Goal: Navigation & Orientation: Find specific page/section

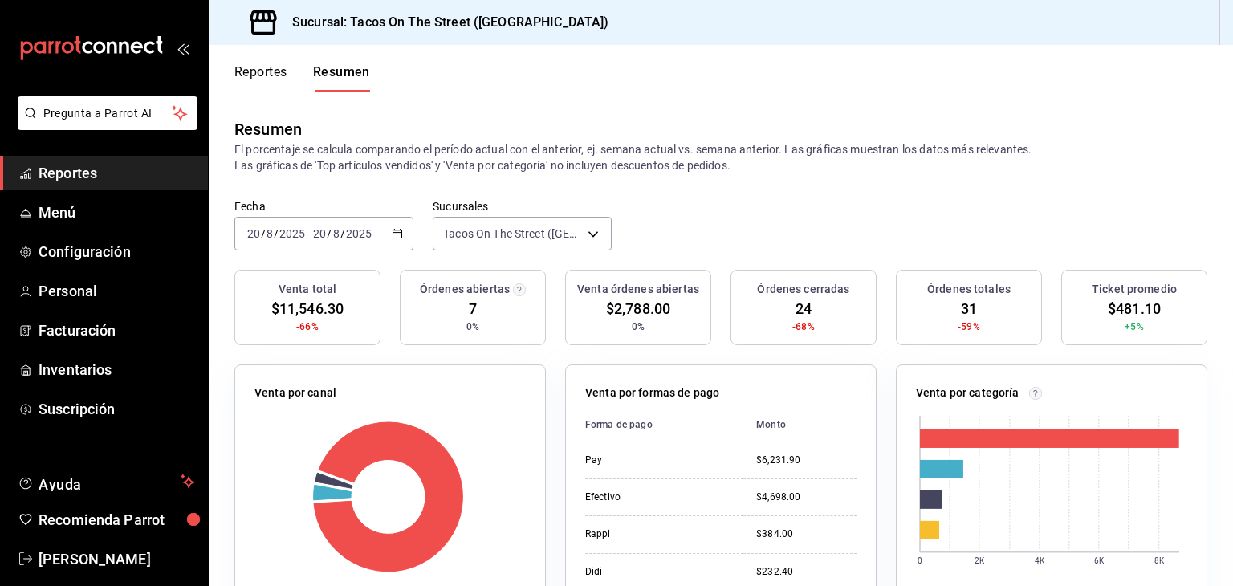
click at [255, 74] on button "Reportes" at bounding box center [260, 77] width 53 height 27
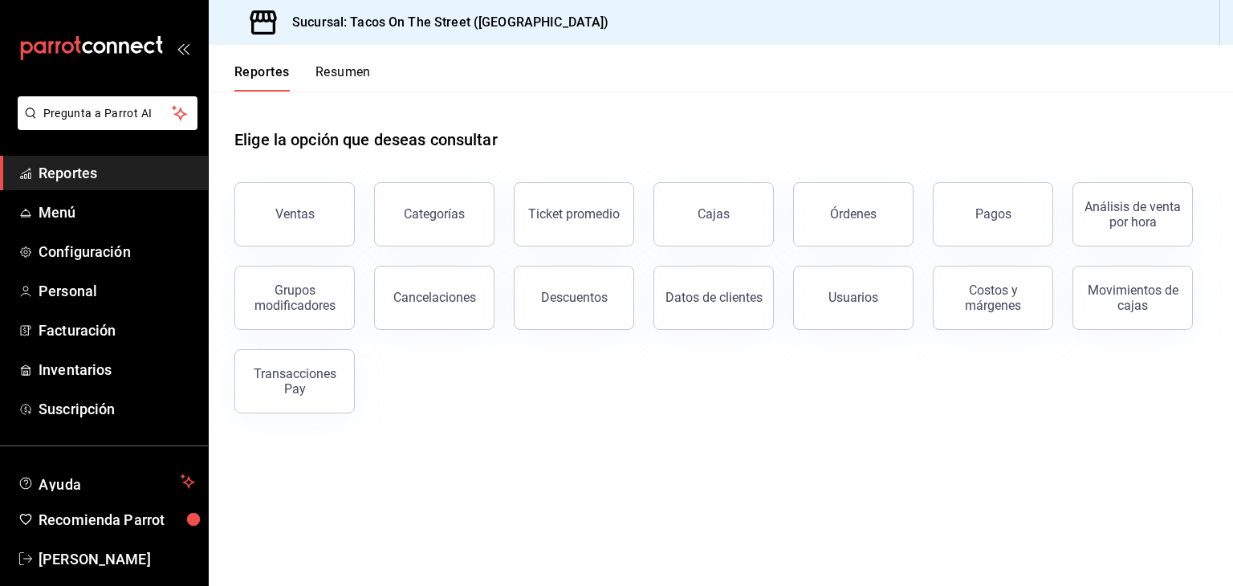
click at [327, 75] on button "Resumen" at bounding box center [342, 77] width 55 height 27
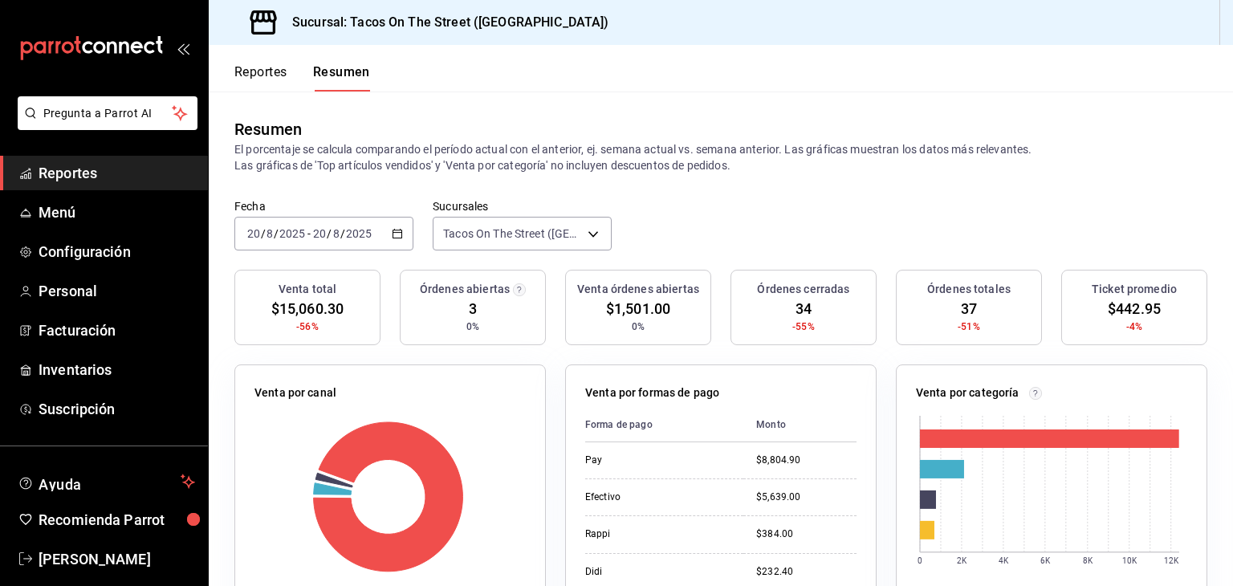
click at [282, 70] on button "Reportes" at bounding box center [260, 77] width 53 height 27
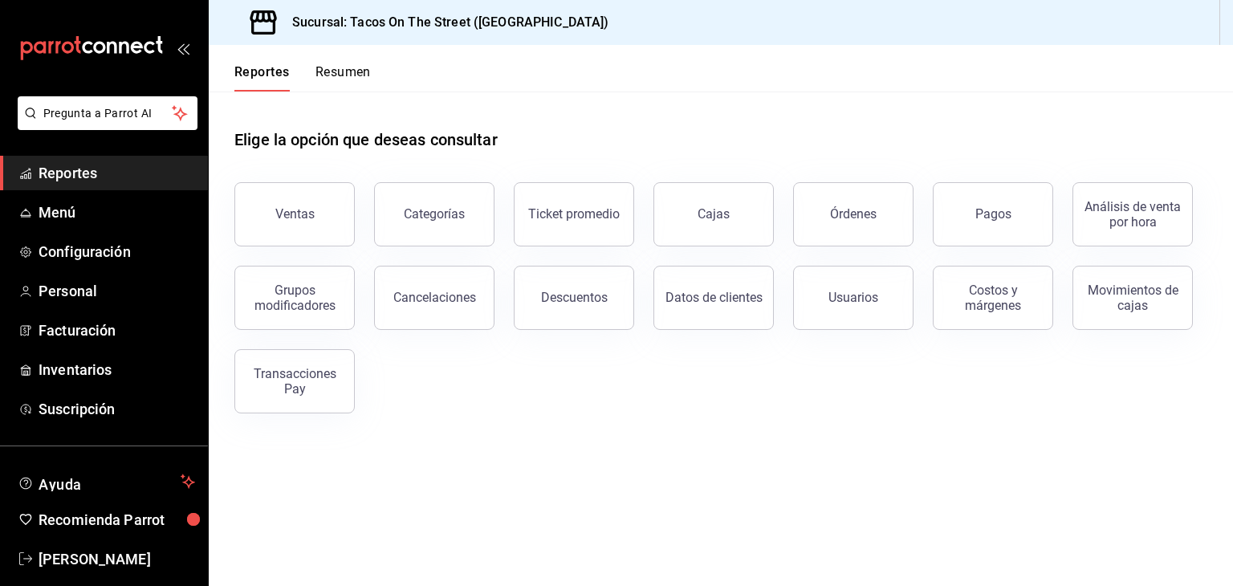
click at [330, 75] on button "Resumen" at bounding box center [342, 77] width 55 height 27
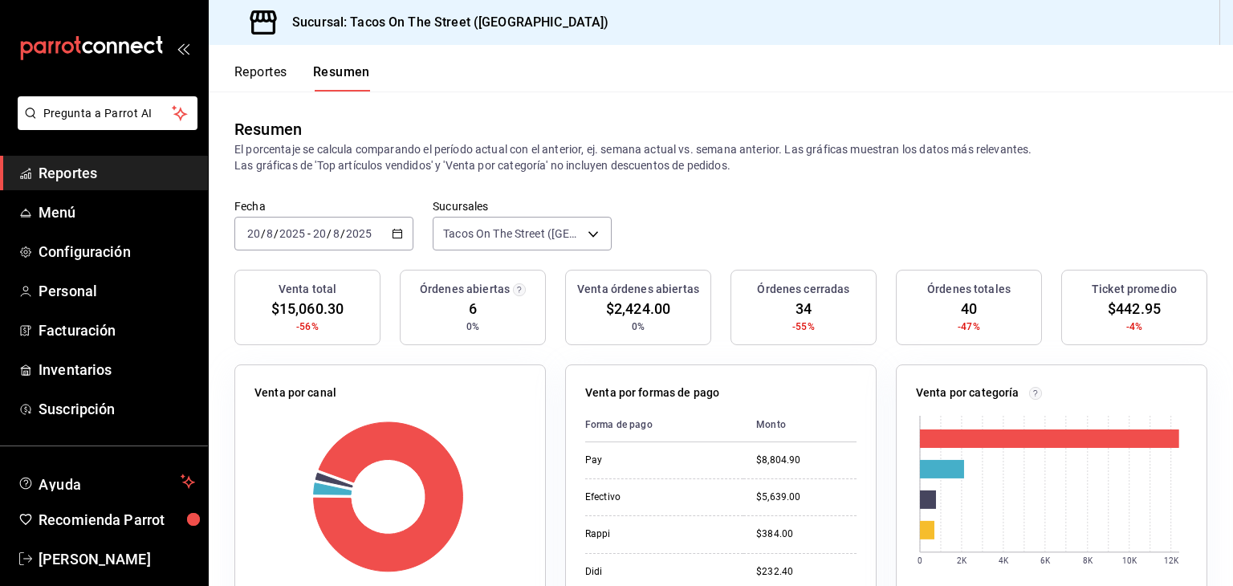
click at [264, 67] on button "Reportes" at bounding box center [260, 77] width 53 height 27
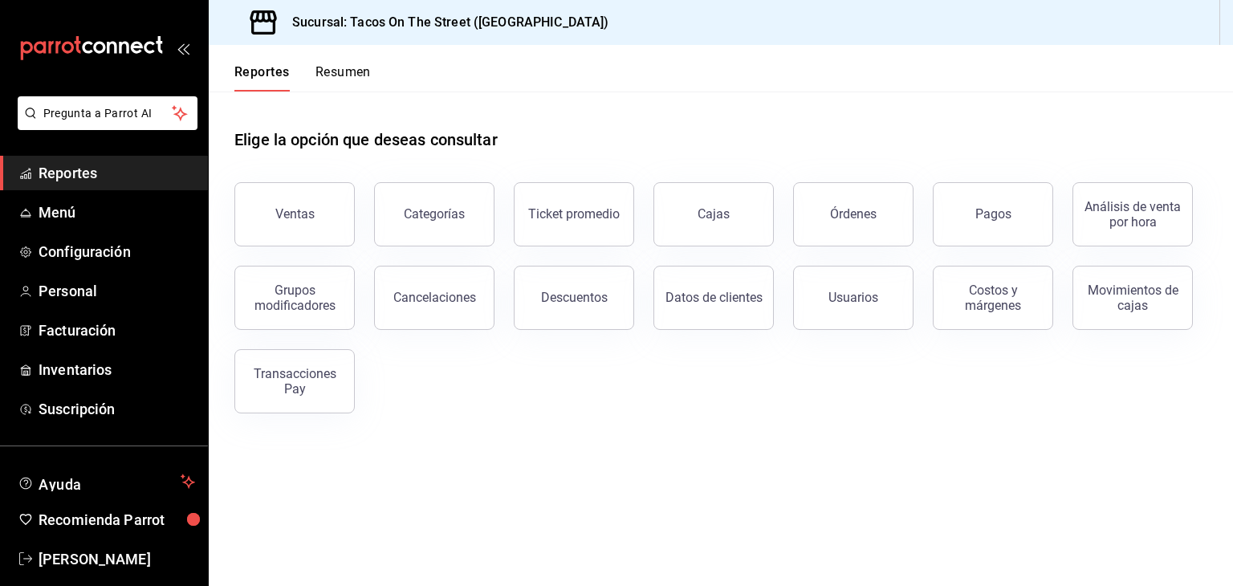
click at [320, 71] on button "Resumen" at bounding box center [342, 77] width 55 height 27
